Goal: Navigation & Orientation: Find specific page/section

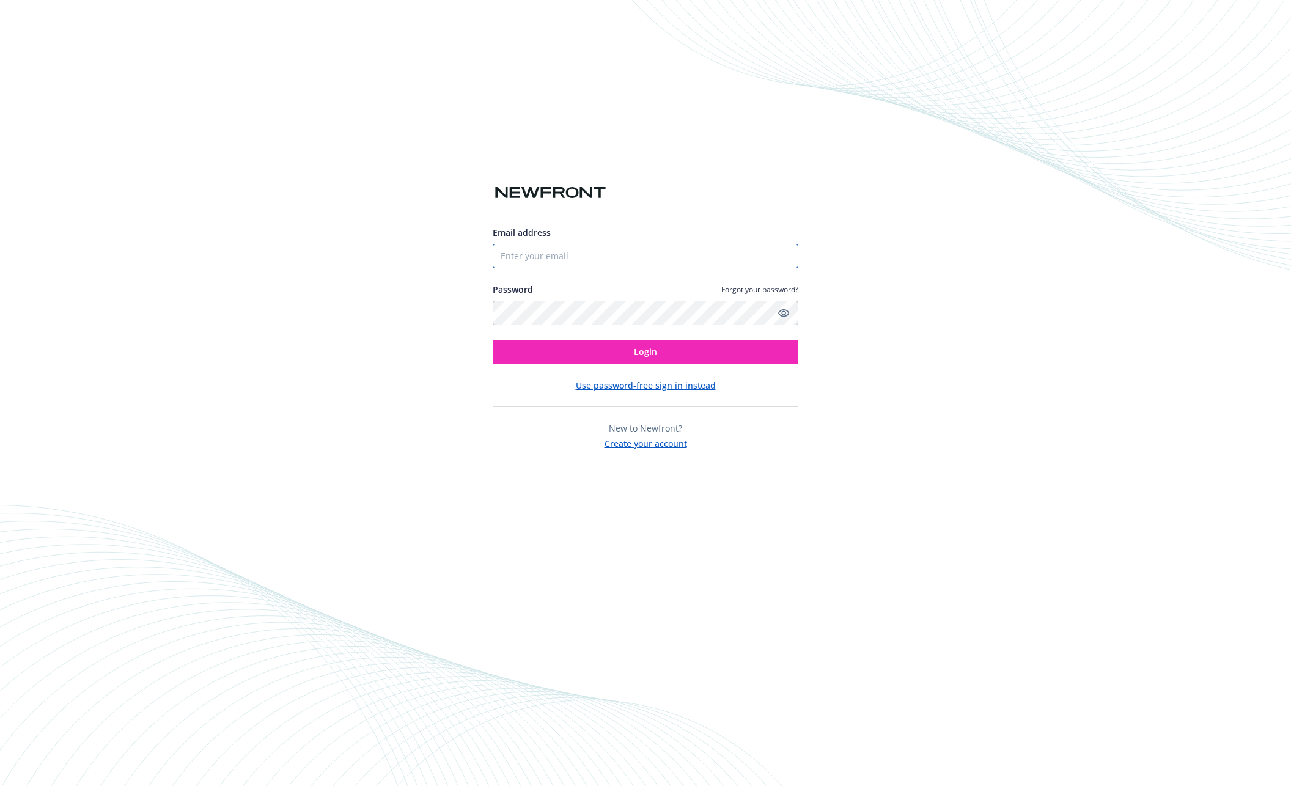
click at [532, 258] on input "Email address" at bounding box center [646, 256] width 306 height 24
type input "[EMAIL_ADDRESS][DOMAIN_NAME]"
